Goal: Navigation & Orientation: Go to known website

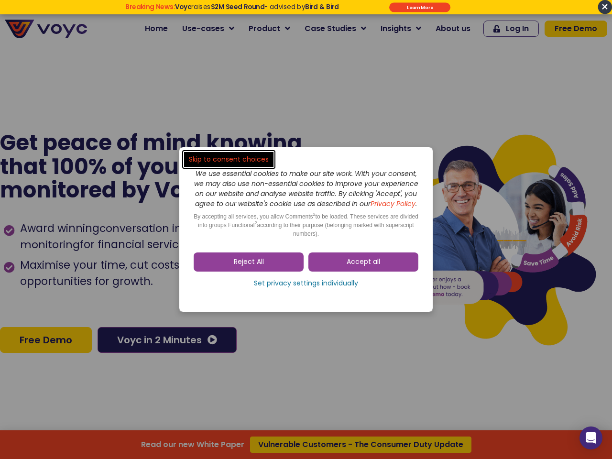
click at [363, 267] on span "Accept all" at bounding box center [363, 262] width 33 height 10
click at [249, 267] on div "Skip to consent choices We use essential cookies to make our site work. With yo…" at bounding box center [306, 229] width 612 height 459
click at [306, 288] on div "Skip to consent choices We use essential cookies to make our site work. With yo…" at bounding box center [306, 229] width 612 height 459
